Goal: Navigation & Orientation: Go to known website

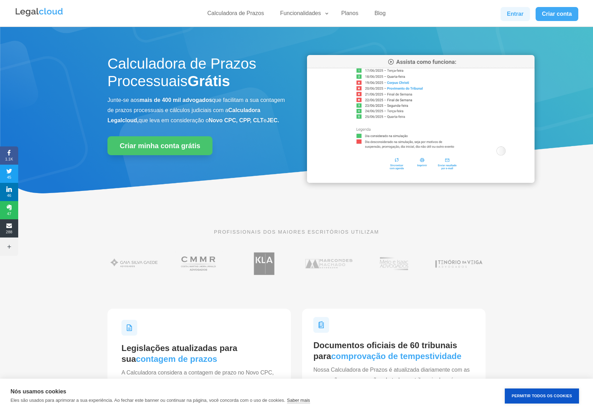
click at [510, 16] on link "Entrar" at bounding box center [515, 14] width 29 height 14
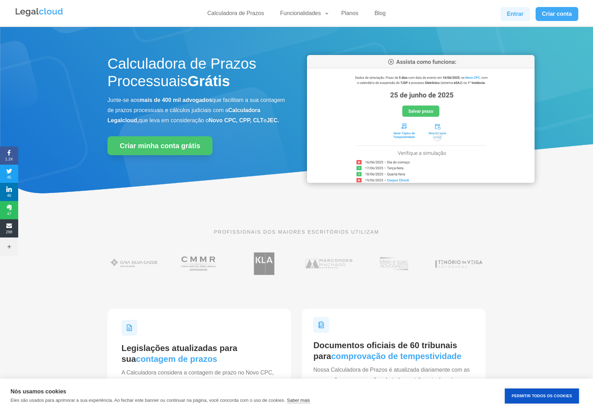
click at [508, 16] on link "Entrar" at bounding box center [515, 14] width 29 height 14
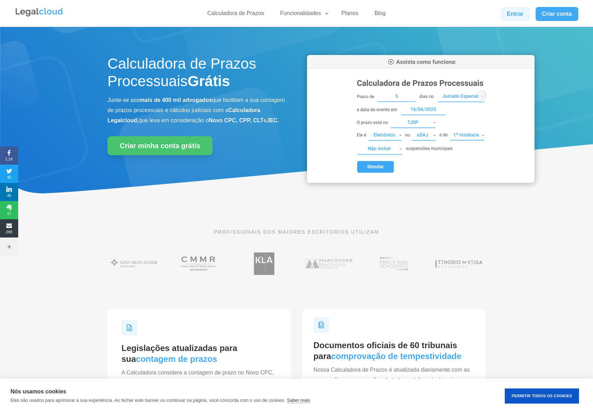
click at [508, 15] on link "Entrar" at bounding box center [515, 14] width 29 height 14
